Goal: Task Accomplishment & Management: Manage account settings

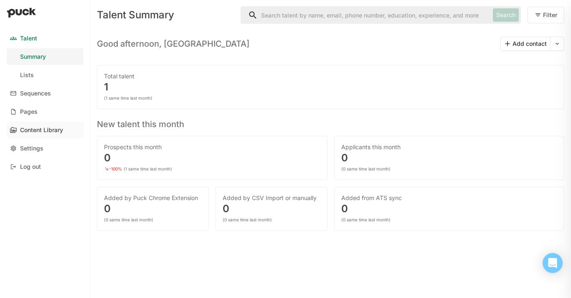
click at [41, 132] on div "Content Library" at bounding box center [41, 130] width 43 height 7
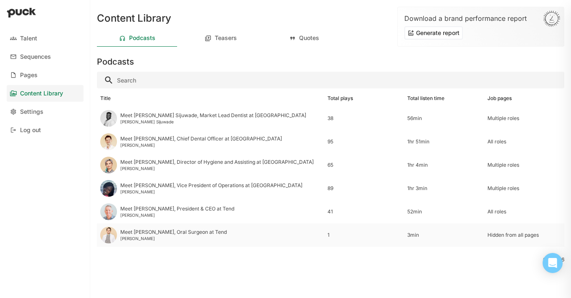
click at [501, 235] on div "Hidden from all pages" at bounding box center [523, 235] width 73 height 6
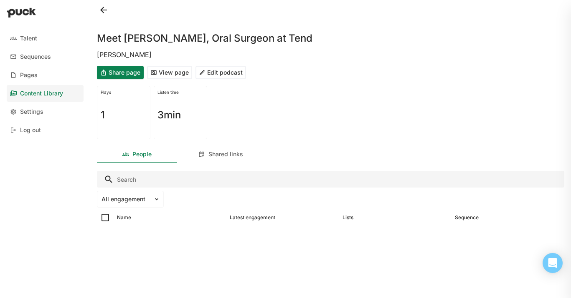
click at [223, 73] on button "Edit podcast" at bounding box center [220, 72] width 51 height 13
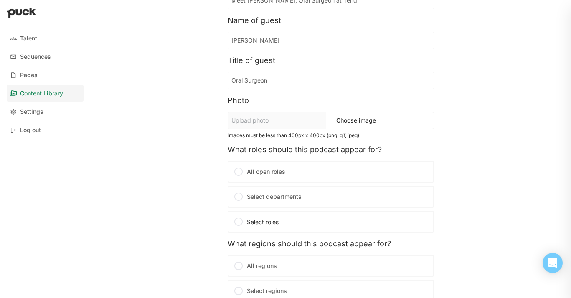
scroll to position [71, 0]
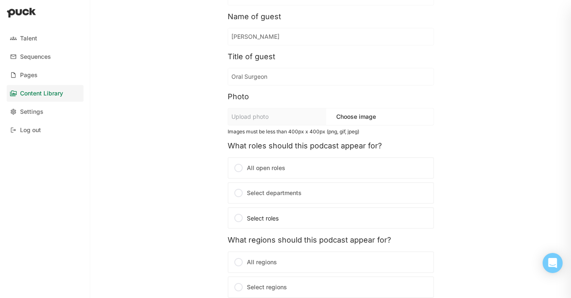
click at [237, 195] on div at bounding box center [238, 193] width 10 height 10
click at [0, 0] on input "Select departments" at bounding box center [0, 0] width 0 height 0
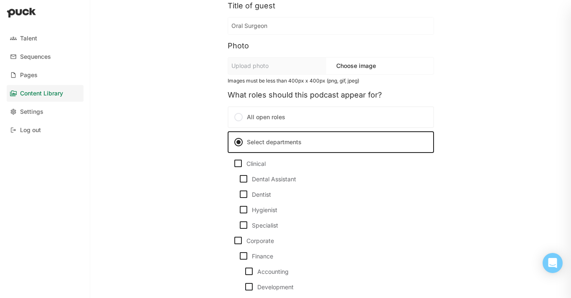
scroll to position [124, 0]
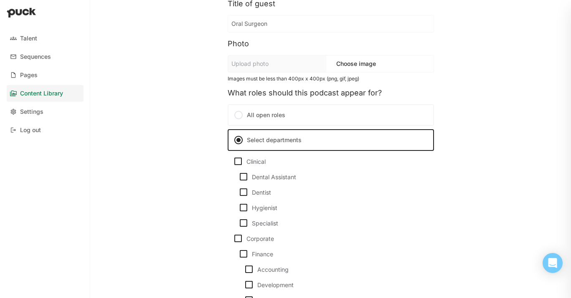
click at [243, 192] on img at bounding box center [243, 192] width 10 height 10
click at [238, 192] on input "Dentist" at bounding box center [238, 192] width 0 height 0
checkbox input "true"
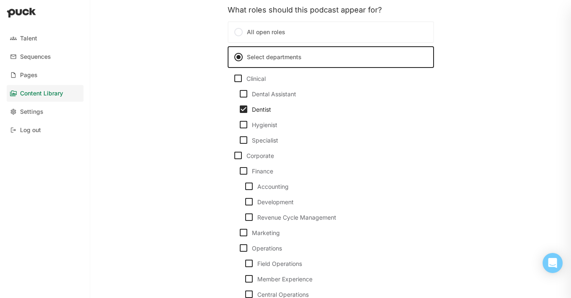
scroll to position [210, 0]
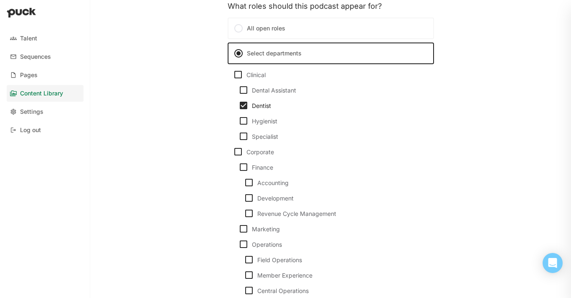
click at [245, 135] on img at bounding box center [243, 136] width 10 height 10
click at [238, 136] on input "Specialist" at bounding box center [238, 136] width 0 height 0
checkbox input "true"
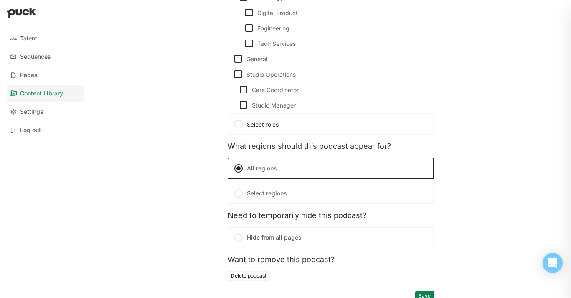
scroll to position [588, 0]
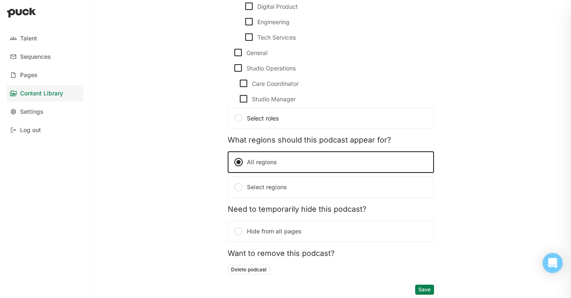
click at [425, 289] on button "Save" at bounding box center [424, 290] width 19 height 10
